Goal: Use online tool/utility: Utilize a website feature to perform a specific function

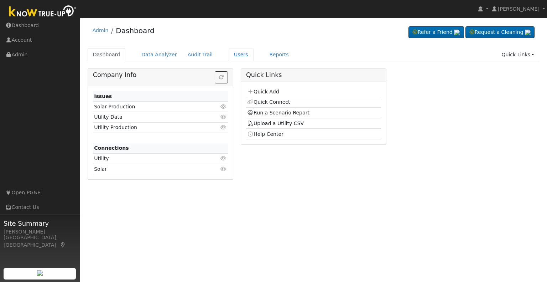
click at [229, 58] on link "Users" at bounding box center [241, 54] width 25 height 13
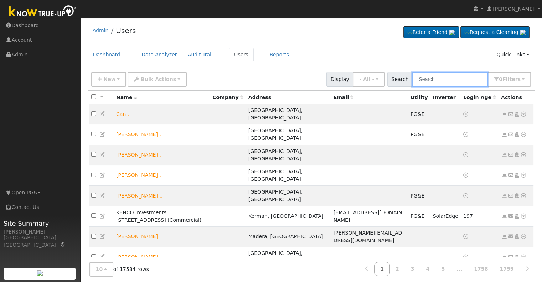
click at [437, 81] on input "text" at bounding box center [450, 79] width 76 height 15
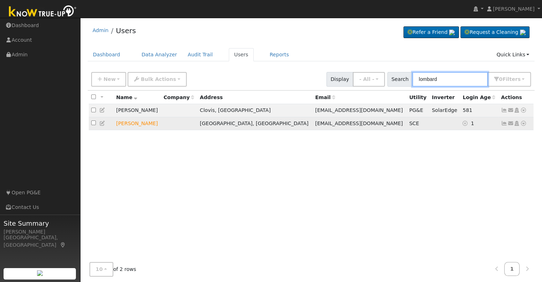
type input "lombard"
click at [523, 123] on icon at bounding box center [523, 123] width 6 height 5
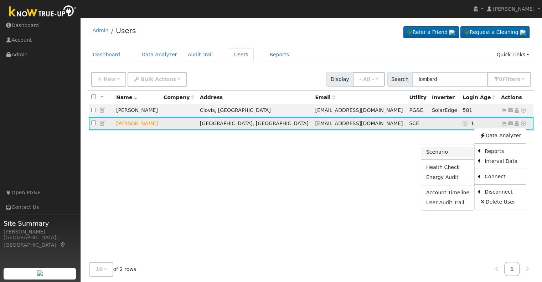
click at [448, 154] on link "Scenario" at bounding box center [447, 152] width 53 height 10
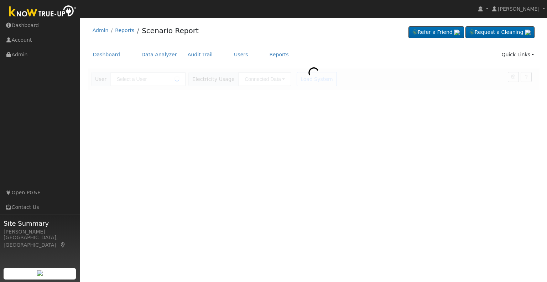
type input "Matthew Lombard"
type input "Southern California Edison"
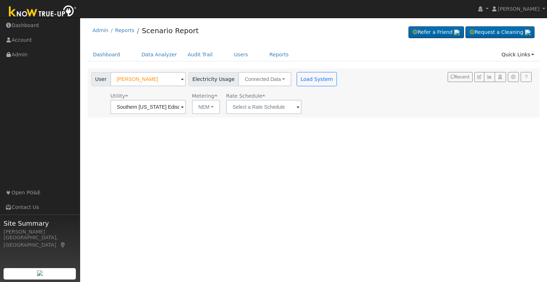
click at [184, 108] on span at bounding box center [182, 107] width 3 height 8
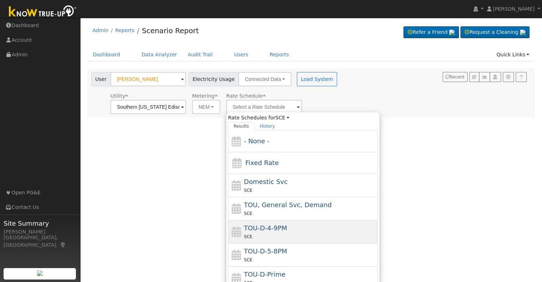
click at [266, 229] on span "TOU-D-4-9PM" at bounding box center [265, 227] width 43 height 7
type input "TOU-D-4-9PM"
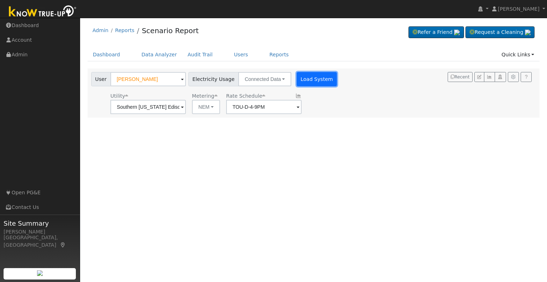
click at [299, 79] on button "Load System" at bounding box center [317, 79] width 41 height 14
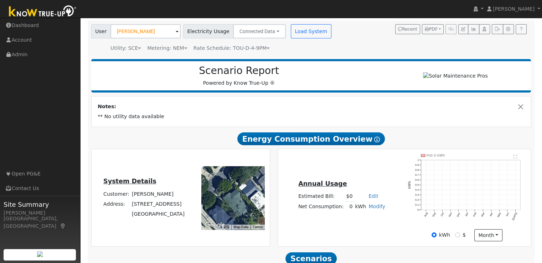
scroll to position [36, 0]
